Goal: Information Seeking & Learning: Learn about a topic

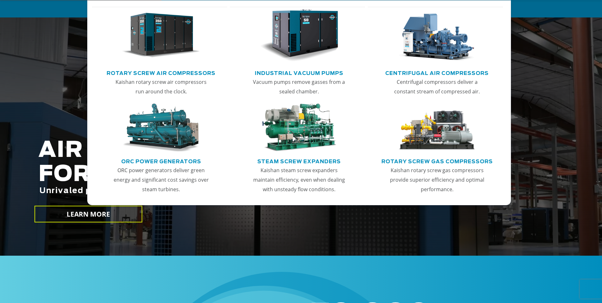
scroll to position [32, 0]
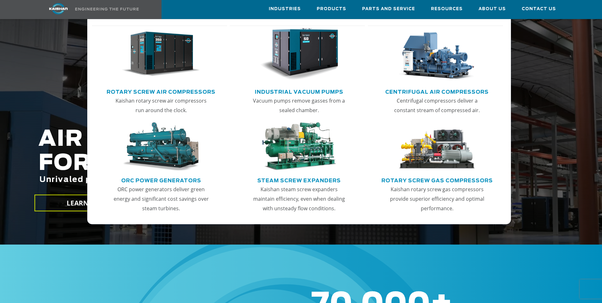
click at [169, 66] on img "Main menu" at bounding box center [161, 54] width 78 height 53
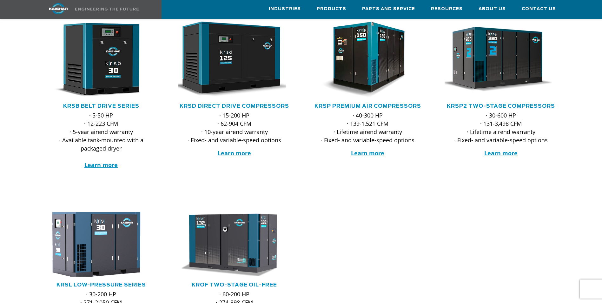
scroll to position [159, 0]
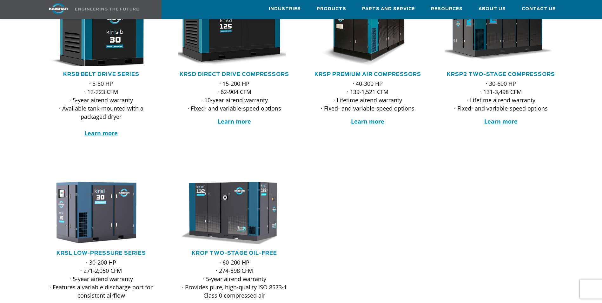
click at [102, 44] on img at bounding box center [96, 28] width 124 height 84
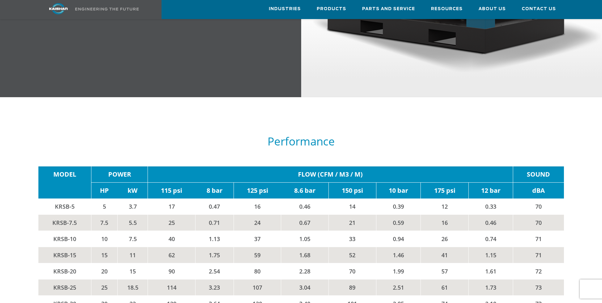
scroll to position [1016, 0]
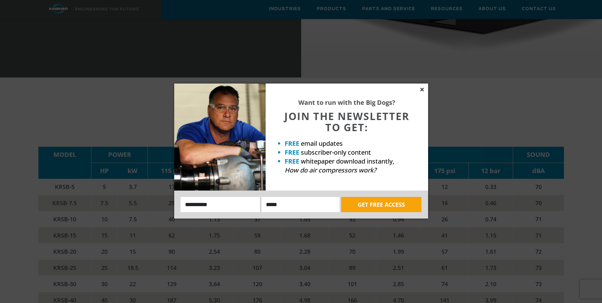
click at [424, 90] on icon at bounding box center [422, 90] width 6 height 6
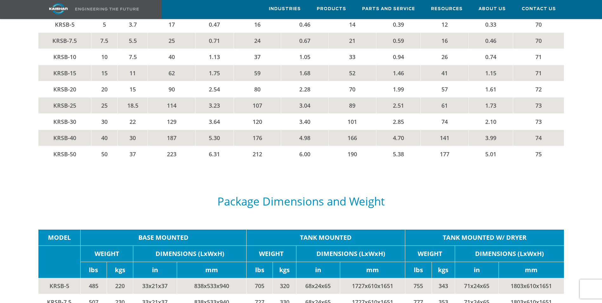
scroll to position [1250, 0]
